Goal: Task Accomplishment & Management: Complete application form

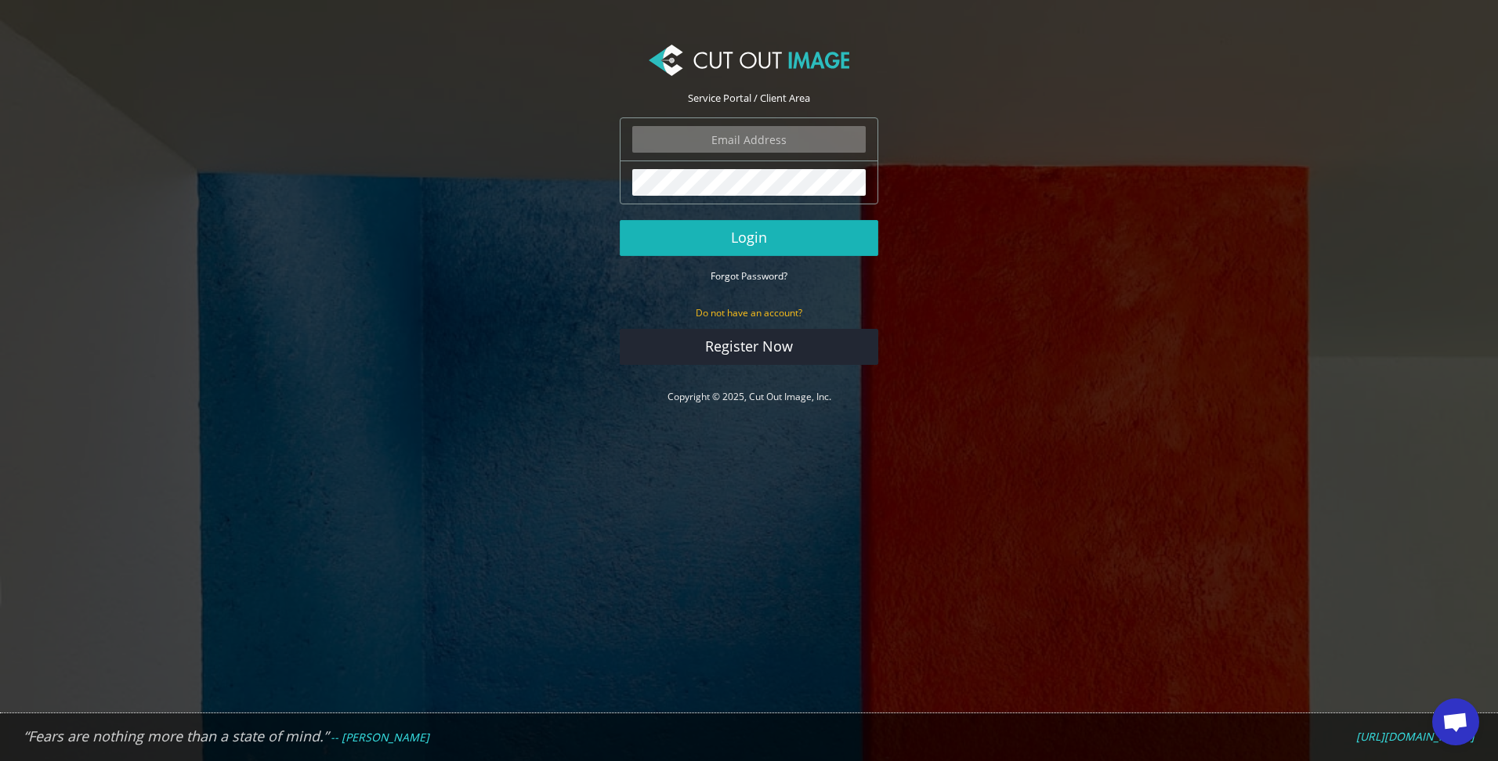
type input "lucy@shootingsocks.co.uk"
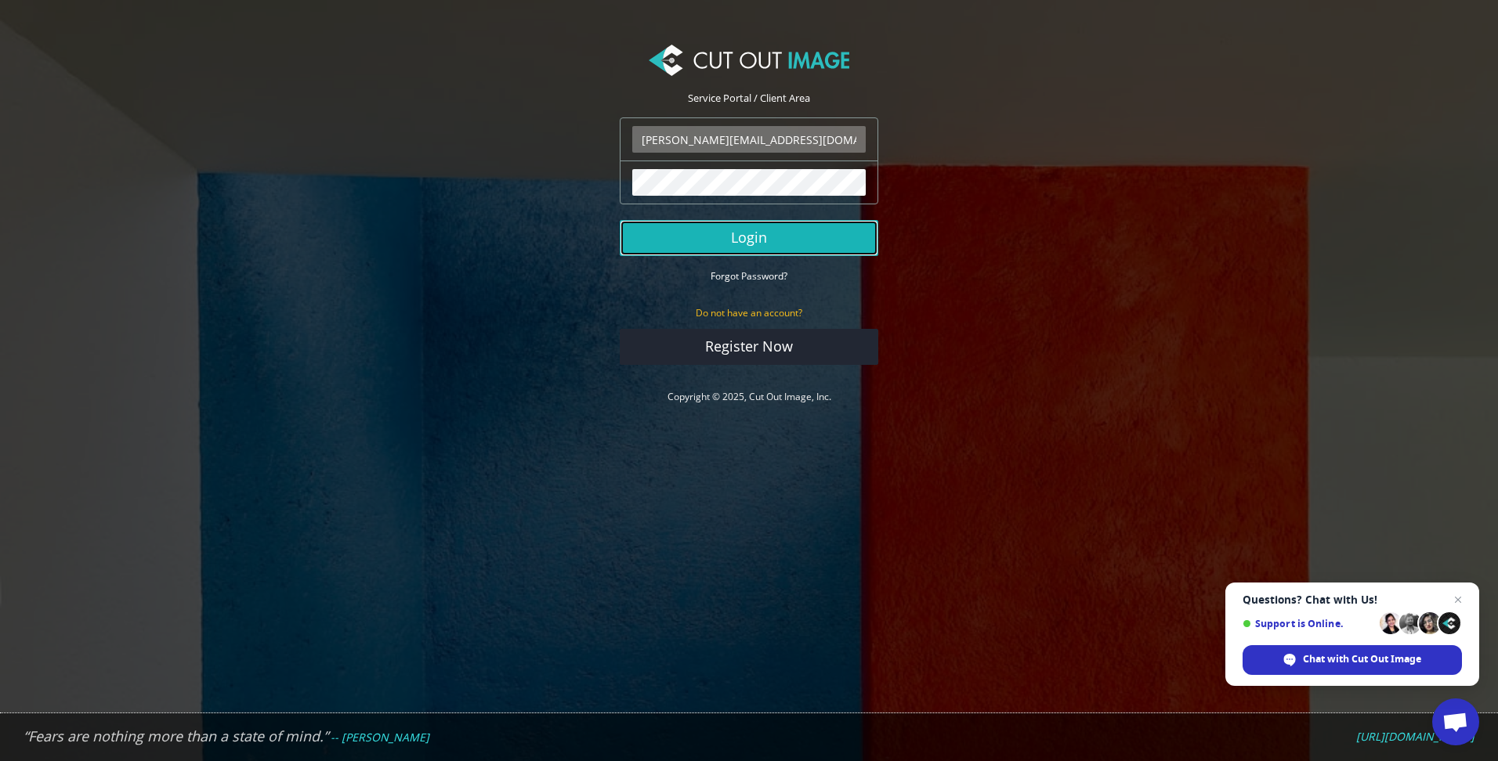
click at [729, 234] on button "Login" at bounding box center [749, 238] width 259 height 36
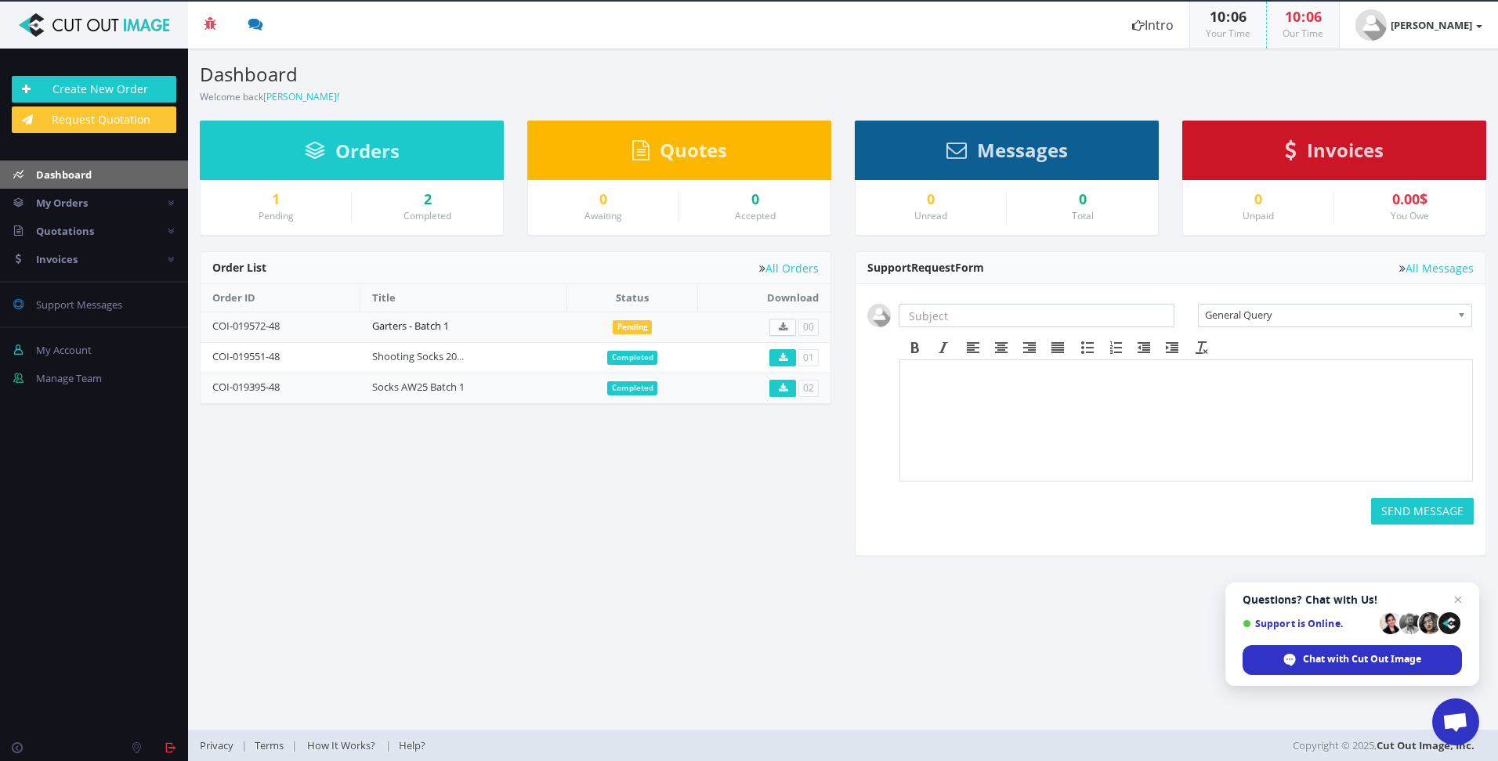
click at [408, 330] on link "Garters - Batch 1" at bounding box center [410, 326] width 77 height 14
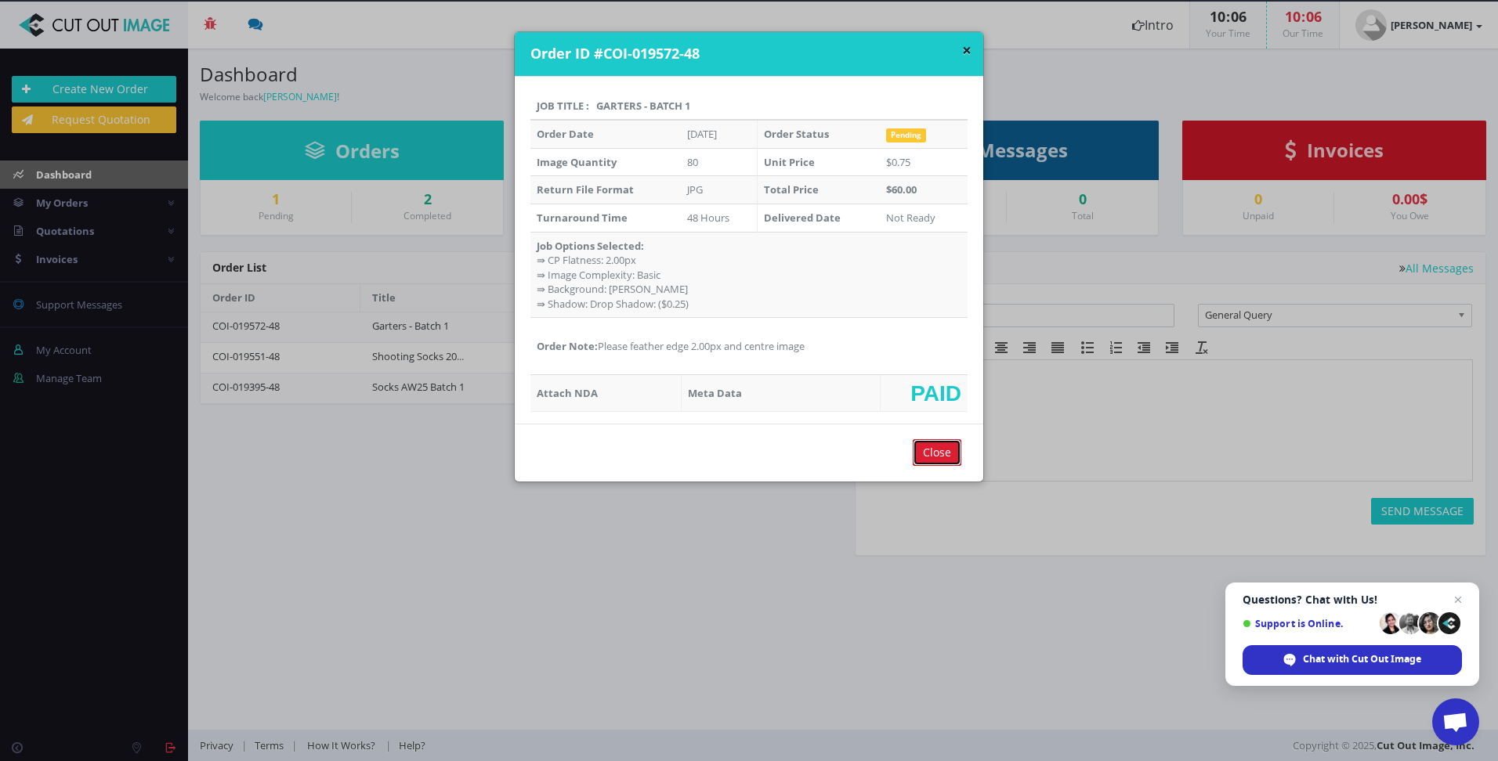
click at [938, 458] on input "Close" at bounding box center [937, 452] width 49 height 27
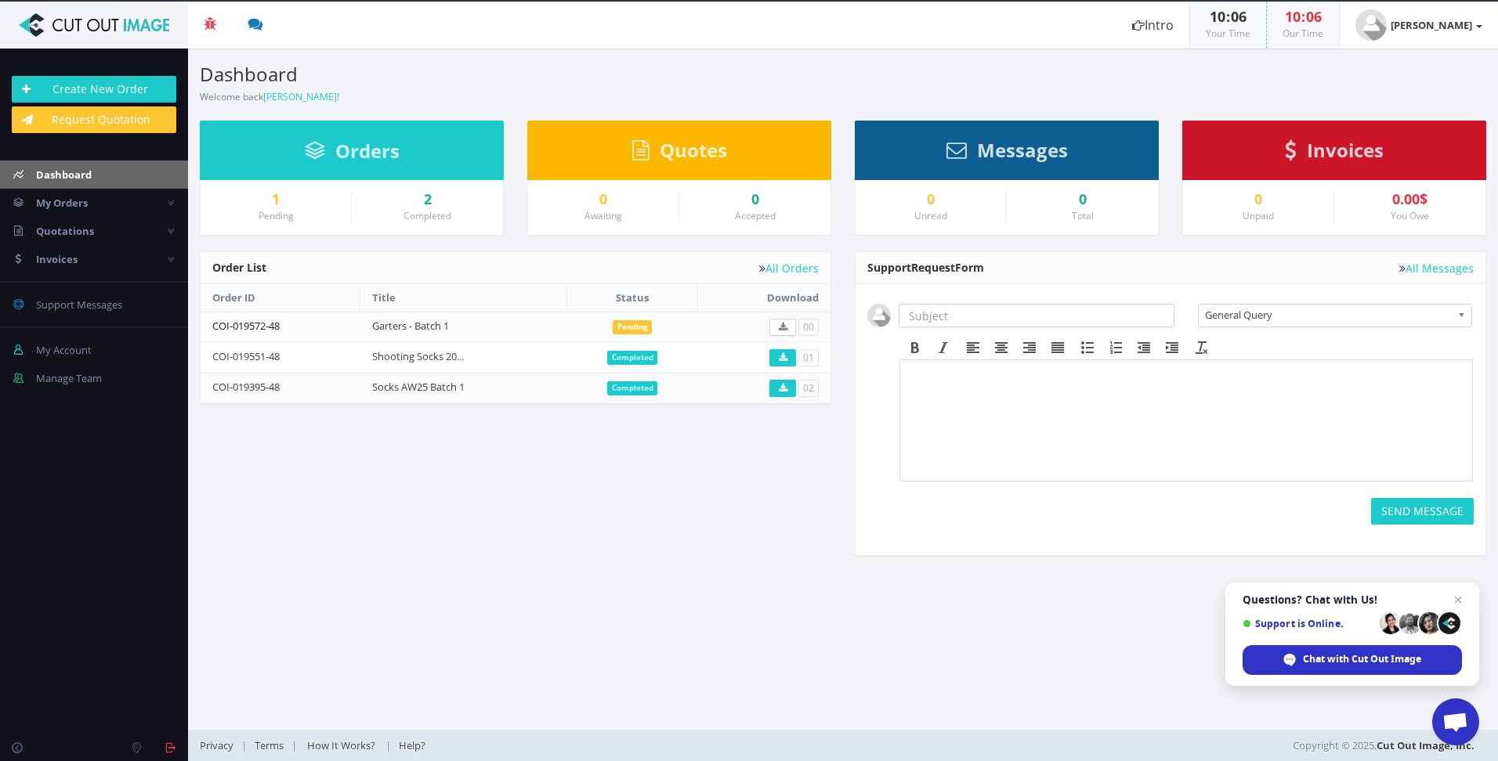
click at [226, 325] on link "COI-019572-48" at bounding box center [245, 326] width 67 height 14
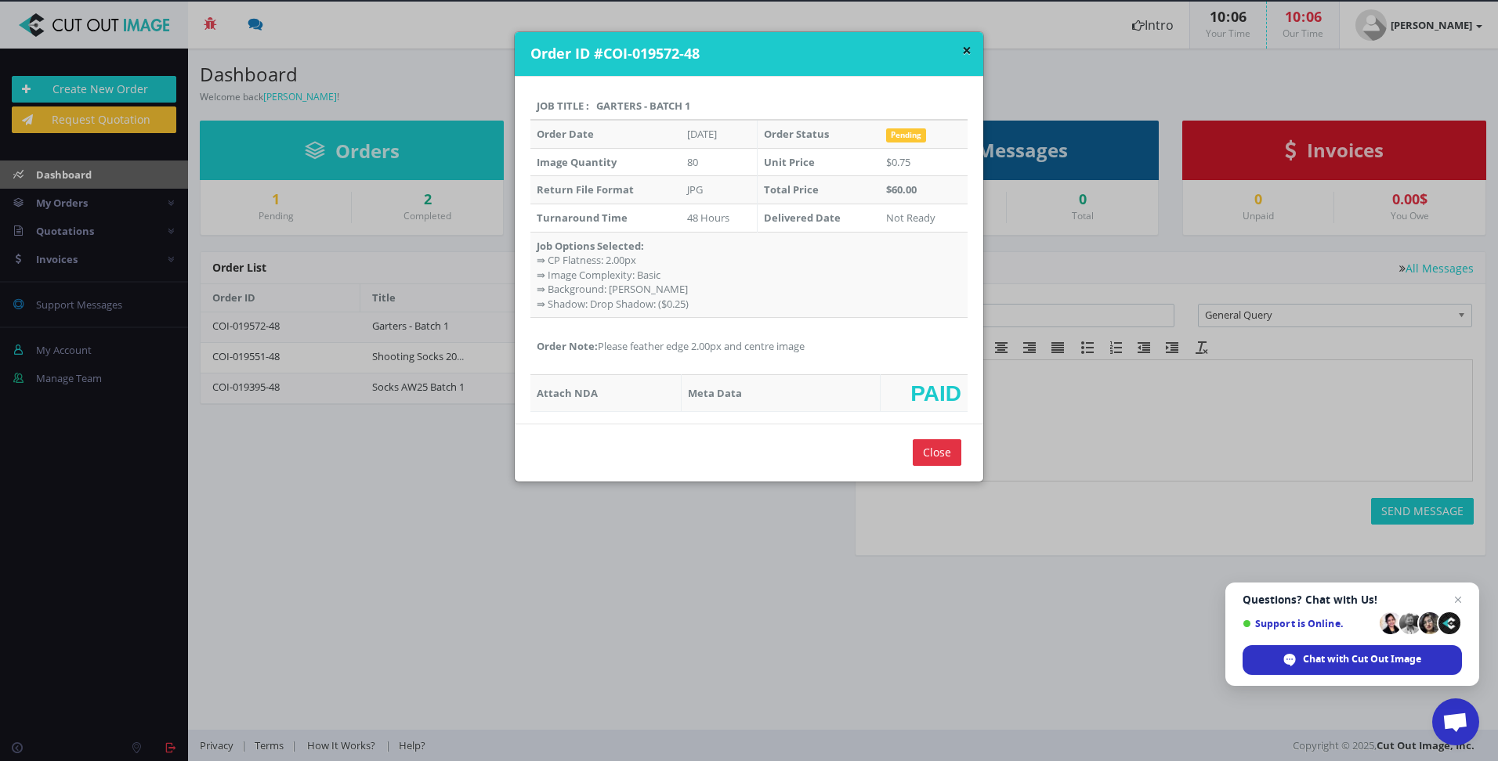
drag, startPoint x: 748, startPoint y: 353, endPoint x: 594, endPoint y: 349, distance: 154.4
click at [594, 349] on td "Order Note: Please feather edge 2.00px and centre image" at bounding box center [748, 346] width 437 height 57
click at [962, 49] on button "×" at bounding box center [966, 50] width 9 height 16
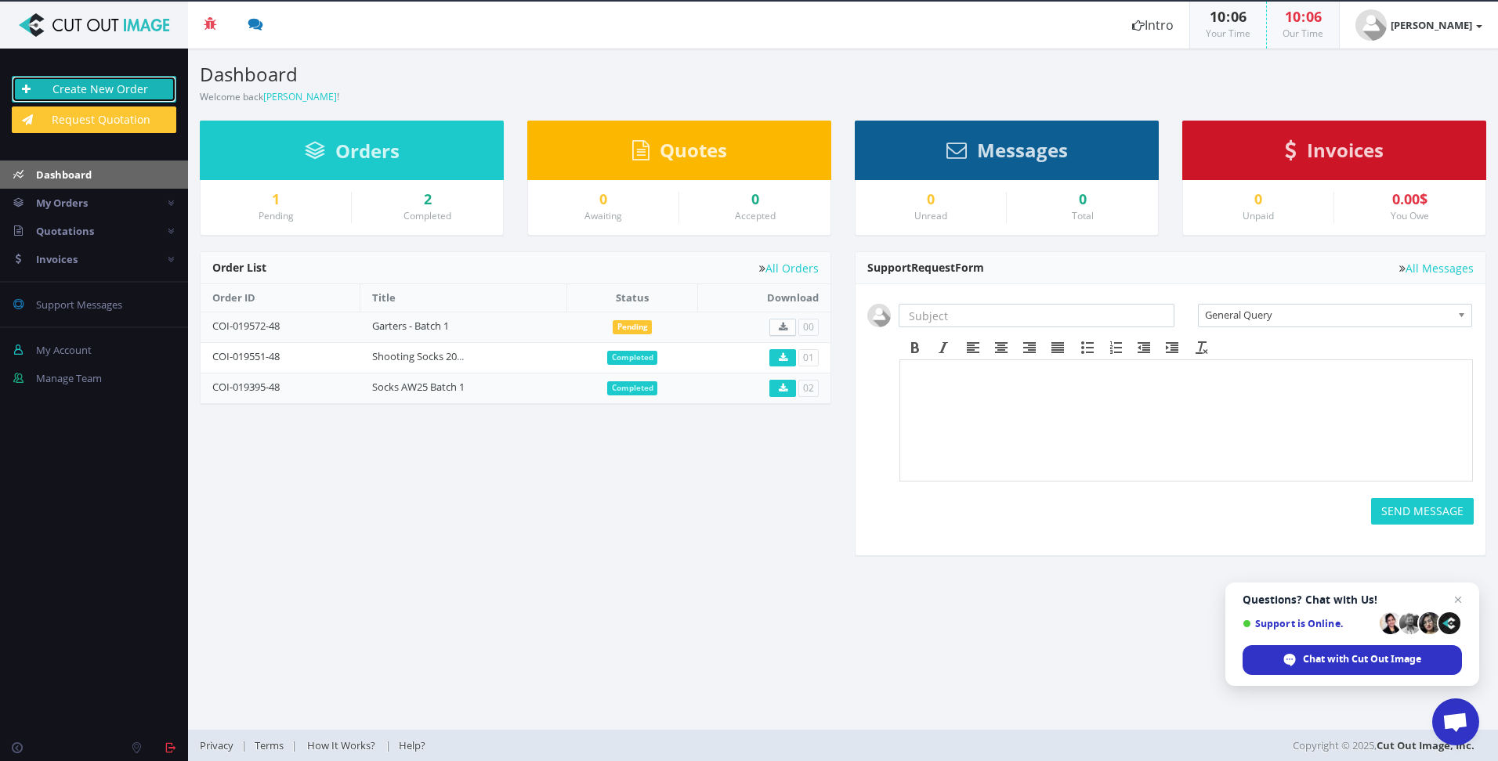
click at [107, 92] on link "Create New Order" at bounding box center [94, 89] width 165 height 27
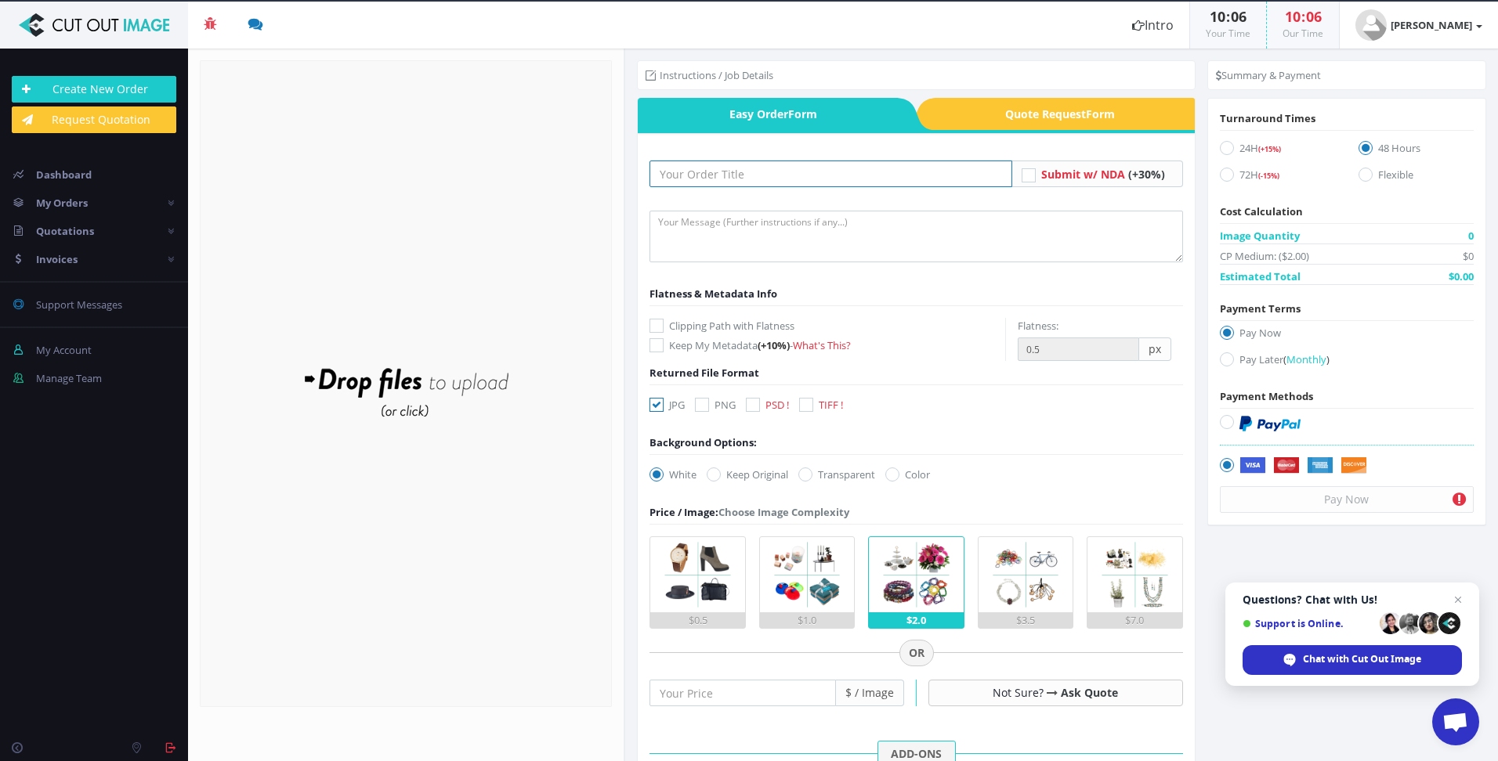
click at [768, 183] on input "text" at bounding box center [830, 174] width 362 height 27
paste input "Please feather edge 2.00px and centre image"
type input "Please feather edge 2.00px and centre image"
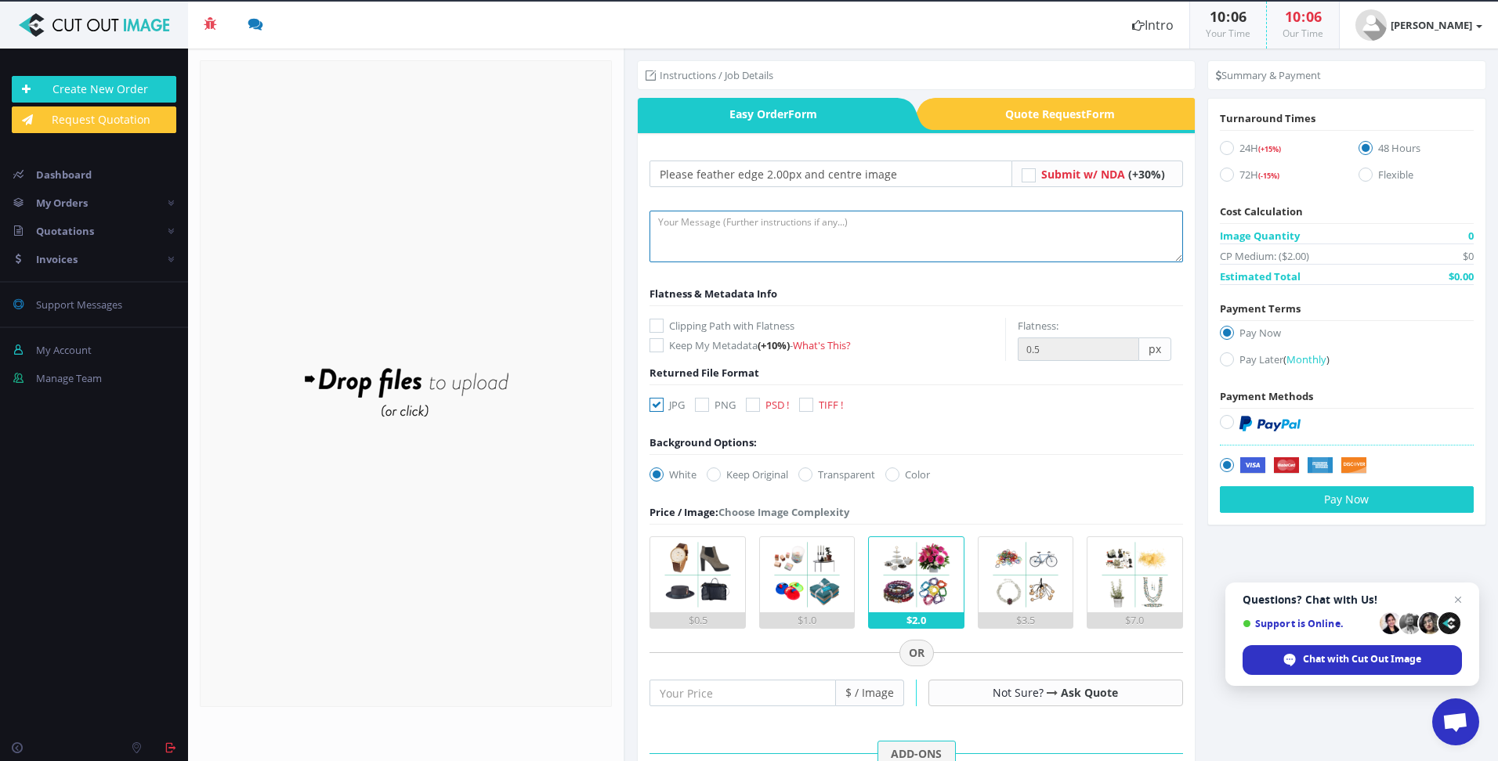
click at [834, 233] on textarea at bounding box center [915, 237] width 533 height 52
paste textarea "Please feather edge 2.00px and centre image"
type textarea "Please feather edge 2.00px and centre image"
drag, startPoint x: 783, startPoint y: 175, endPoint x: 588, endPoint y: 175, distance: 195.1
click at [588, 175] on section "Upload Completed: 0 %" at bounding box center [843, 405] width 1310 height 713
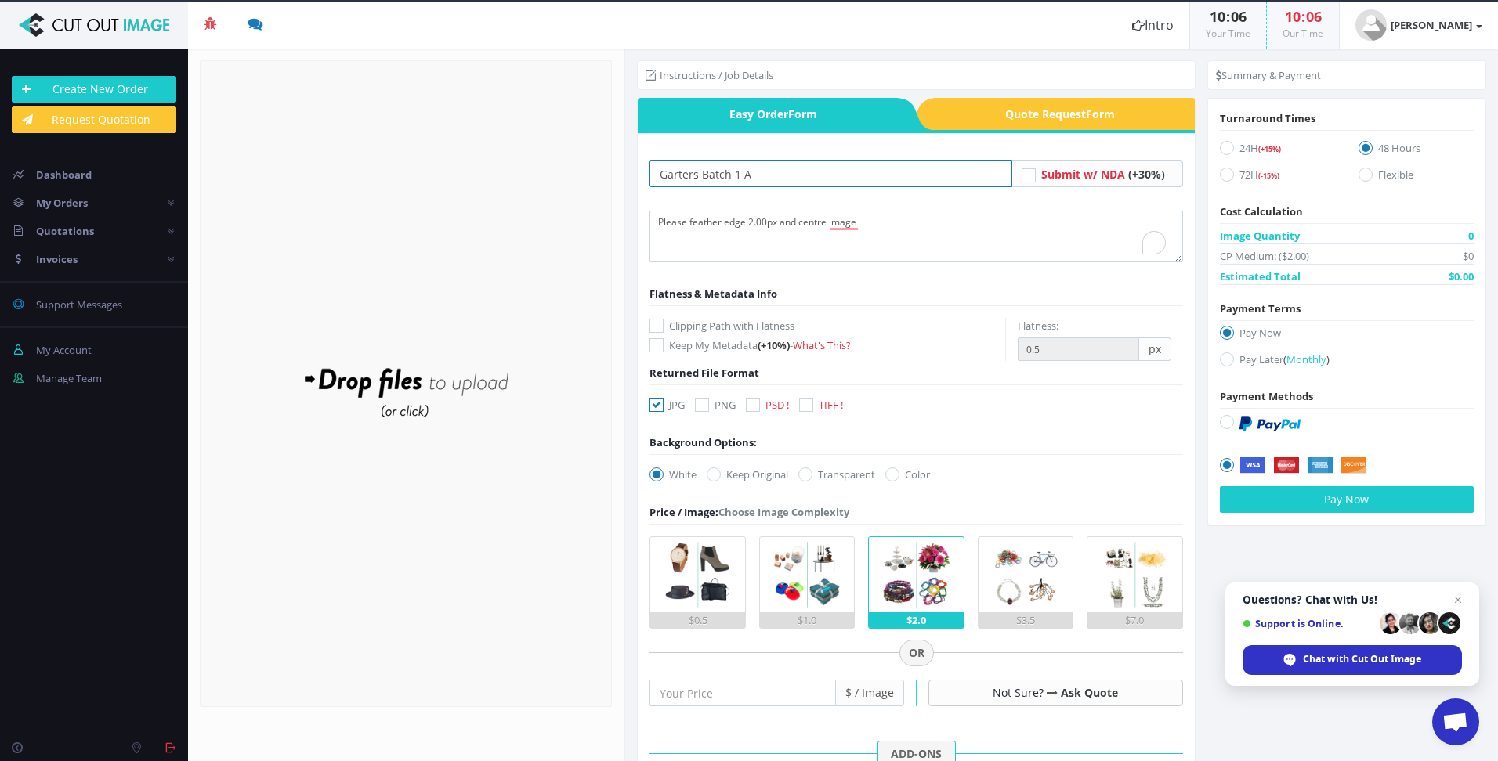
type input "Garters Batch 1 A"
